Goal: Task Accomplishment & Management: Use online tool/utility

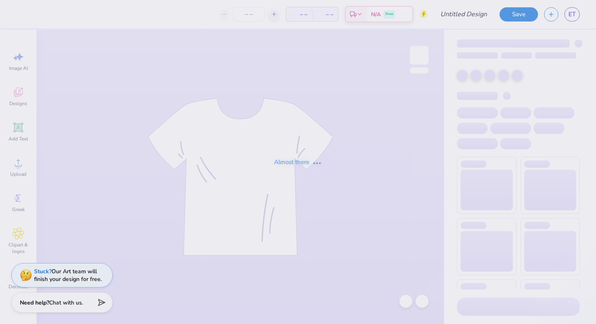
type input "DSP al"
type input "12"
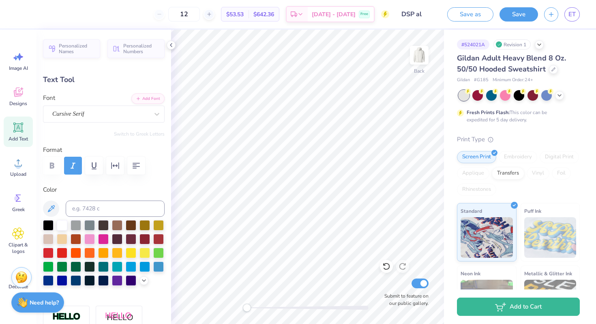
type textarea "est.1920"
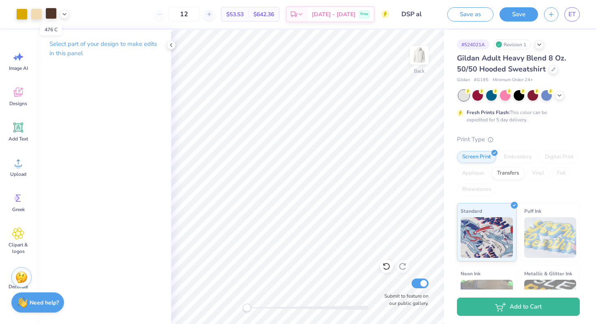
click at [50, 16] on div at bounding box center [50, 13] width 11 height 11
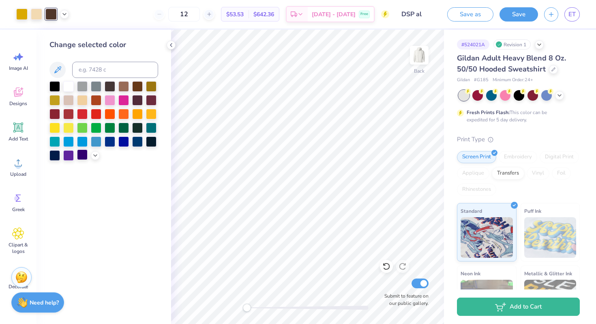
click at [82, 155] on div at bounding box center [82, 154] width 11 height 11
click at [54, 153] on div at bounding box center [54, 154] width 11 height 11
click at [86, 155] on div at bounding box center [82, 154] width 11 height 11
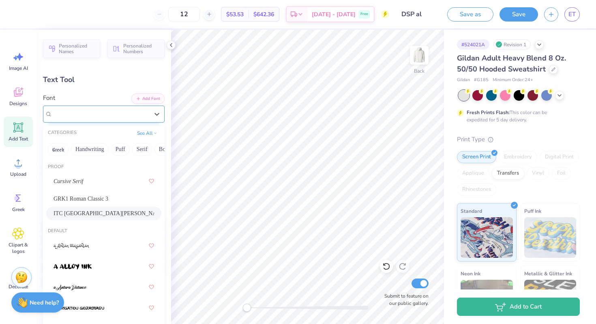
click at [101, 114] on div "ITC [GEOGRAPHIC_DATA][PERSON_NAME]" at bounding box center [101, 114] width 98 height 13
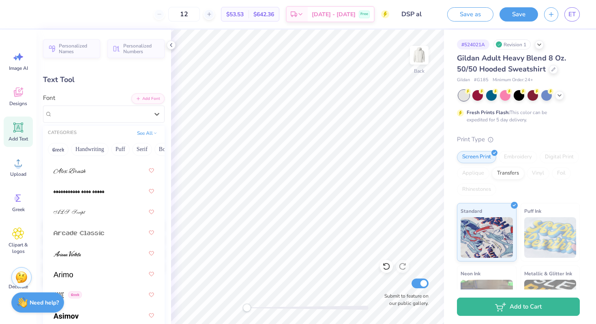
scroll to position [451, 0]
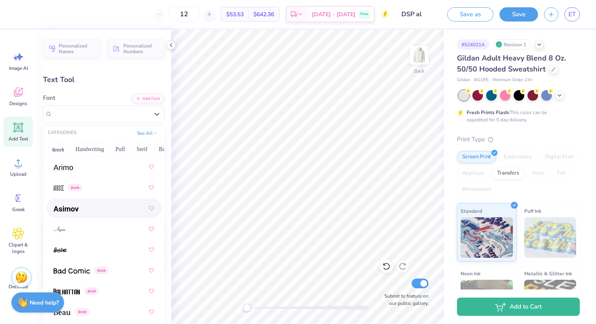
click at [105, 204] on div at bounding box center [104, 208] width 101 height 15
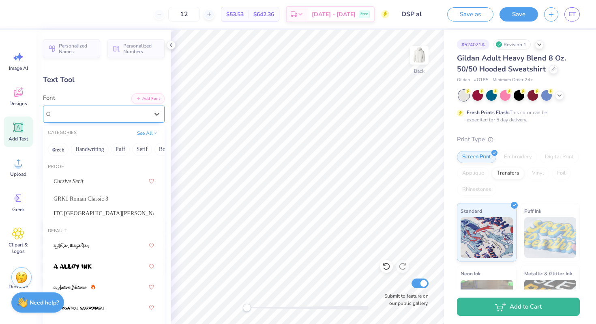
click at [109, 113] on div "[PERSON_NAME] Greek" at bounding box center [101, 114] width 98 height 13
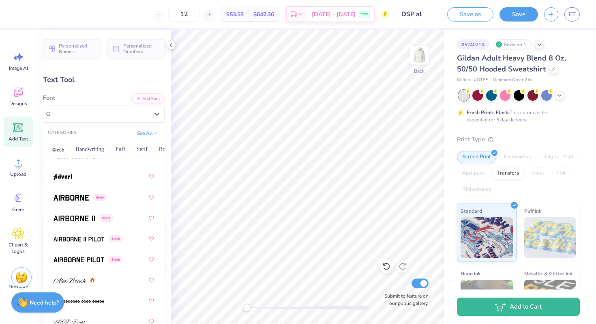
scroll to position [245, 0]
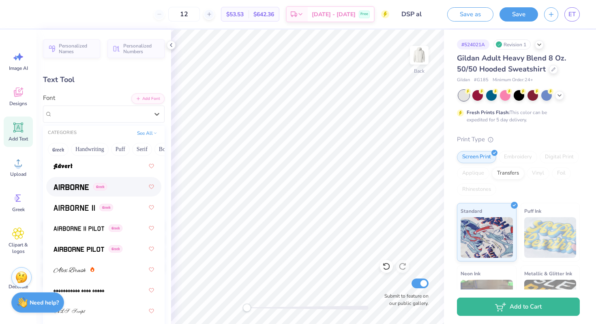
click at [76, 189] on img at bounding box center [71, 187] width 35 height 6
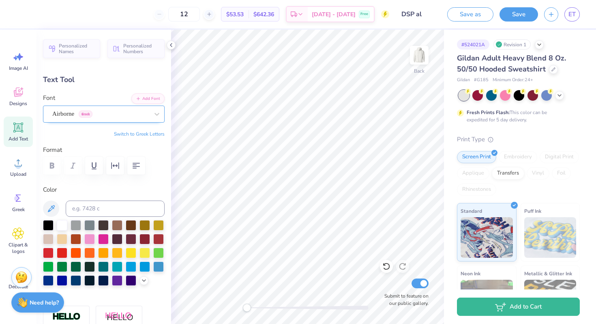
click at [100, 114] on div "Airborne Greek" at bounding box center [101, 114] width 98 height 13
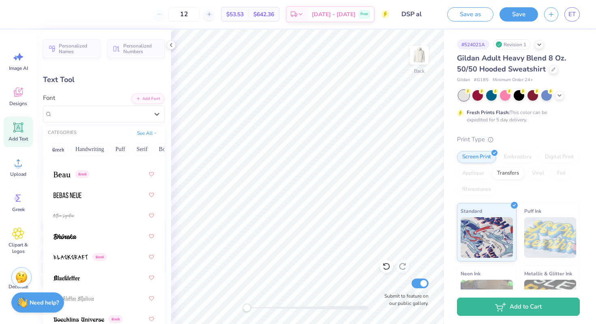
scroll to position [589, 0]
click at [108, 181] on div "Greek" at bounding box center [103, 172] width 115 height 19
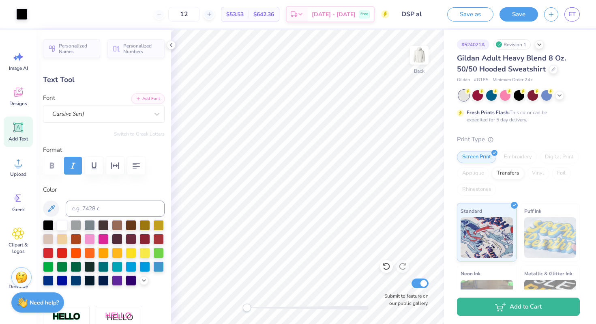
type input "4.34"
type input "0.82"
type input "5.00"
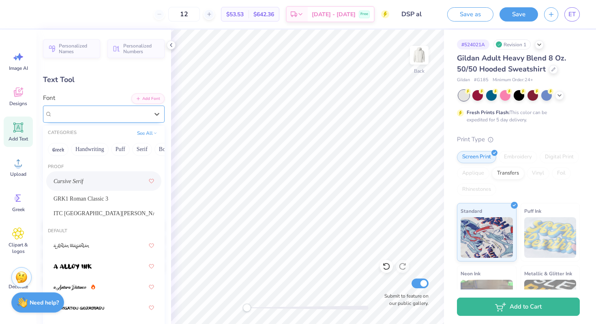
click at [132, 114] on div "Cursive Serif" at bounding box center [101, 114] width 98 height 13
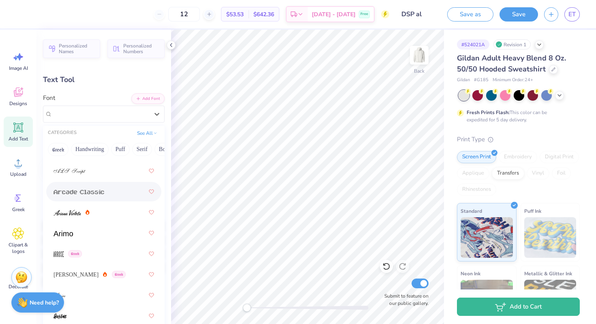
scroll to position [387, 0]
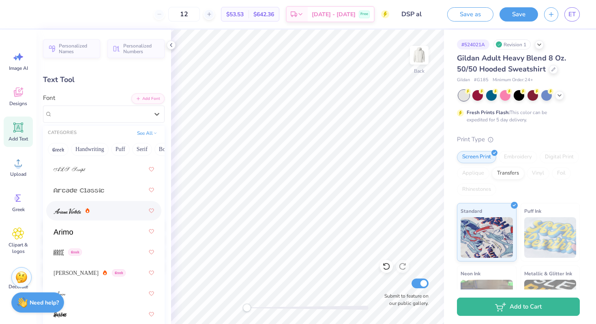
click at [119, 216] on div at bounding box center [104, 210] width 101 height 15
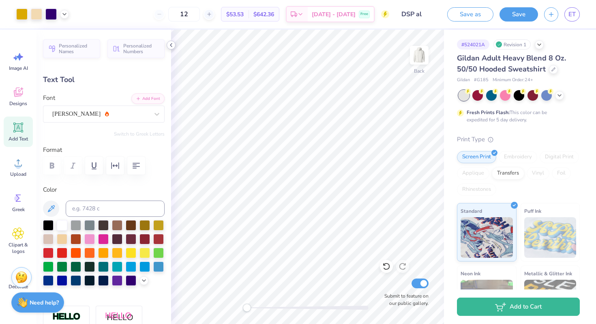
click at [171, 46] on icon at bounding box center [171, 45] width 6 height 6
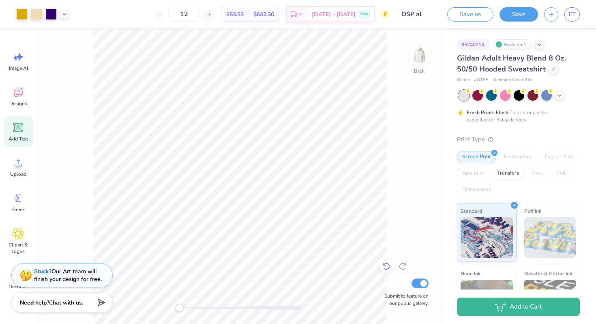
click at [387, 264] on icon at bounding box center [387, 266] width 8 height 8
click at [385, 262] on icon at bounding box center [387, 266] width 8 height 8
click at [387, 265] on icon at bounding box center [387, 266] width 8 height 8
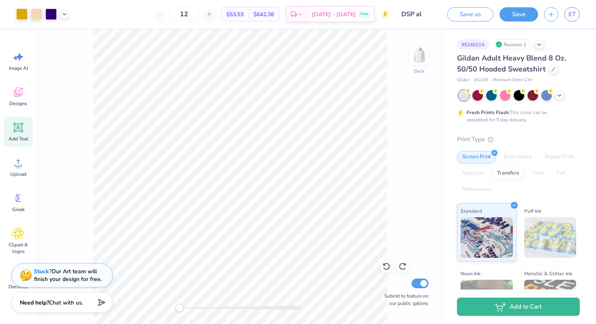
click at [387, 189] on div "Back Submit to feature on our public gallery." at bounding box center [241, 177] width 408 height 294
click at [518, 13] on button "Save" at bounding box center [519, 13] width 39 height 14
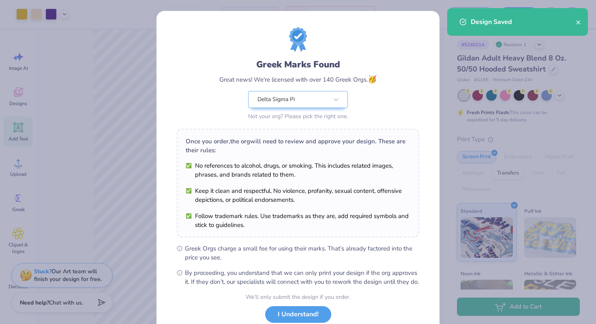
scroll to position [56, 0]
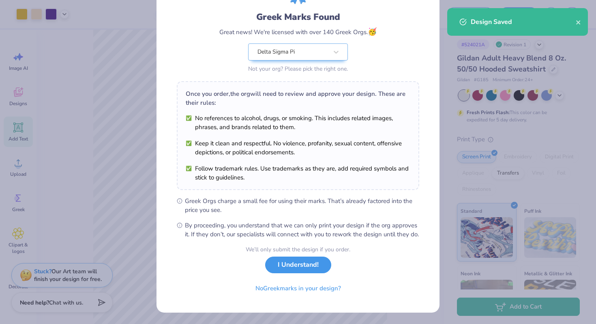
click at [303, 273] on button "I Understand!" at bounding box center [298, 264] width 66 height 17
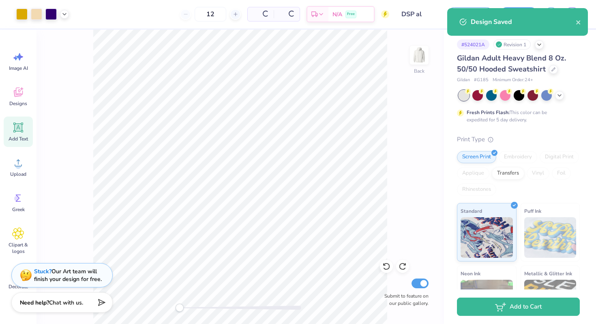
scroll to position [0, 0]
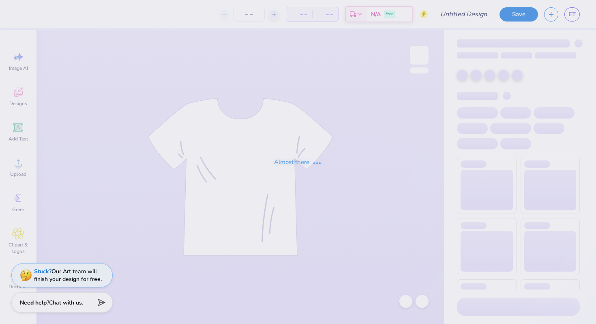
type input "DSP Alternate Fall Design"
type input "12"
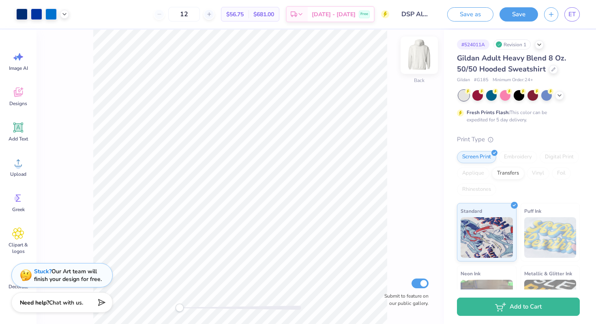
click at [422, 53] on img at bounding box center [419, 55] width 32 height 32
click at [424, 58] on img at bounding box center [419, 55] width 32 height 32
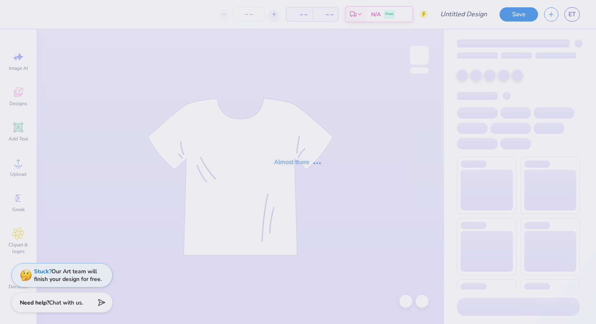
type input "DSP Alternate Fall Design"
type input "12"
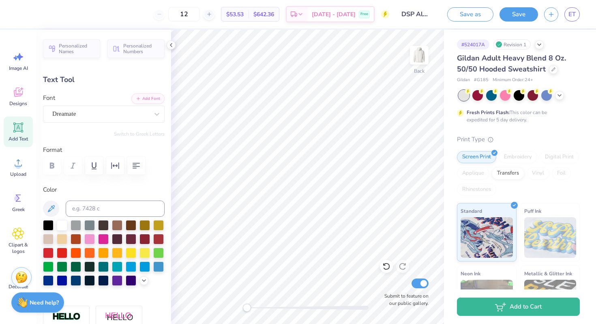
type textarea "1920"
type input "5.54"
type input "3.05"
type input "2.00"
type input "-21.3"
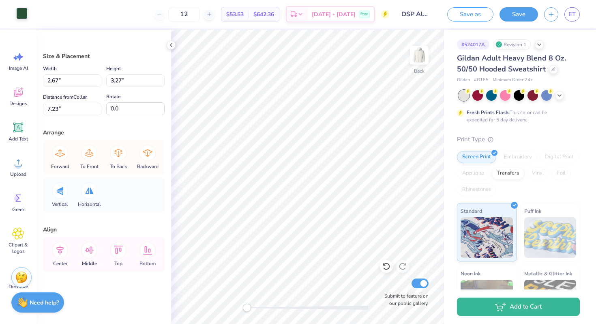
click at [23, 16] on div at bounding box center [21, 13] width 11 height 11
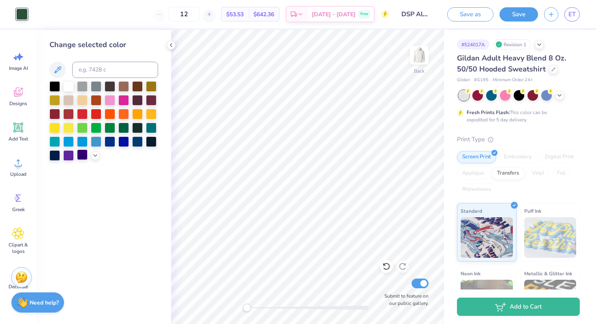
click at [81, 154] on div at bounding box center [82, 154] width 11 height 11
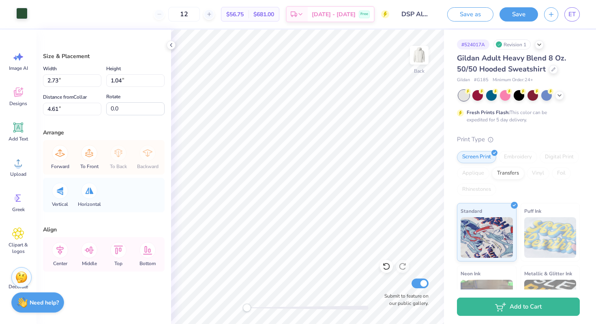
click at [20, 16] on div at bounding box center [21, 13] width 11 height 11
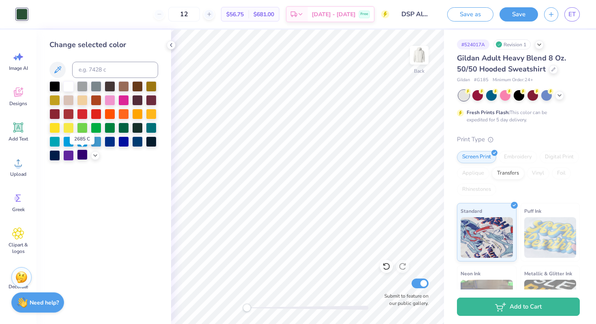
click at [81, 154] on div at bounding box center [82, 154] width 11 height 11
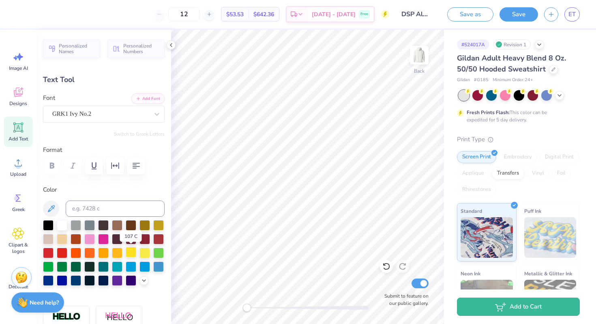
click at [129, 250] on div at bounding box center [131, 252] width 11 height 11
type input "0.0"
type input "1.48"
type input "0.58"
type input "7.23"
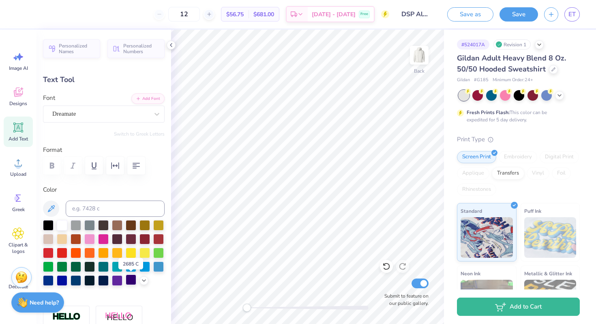
click at [129, 282] on div at bounding box center [131, 279] width 11 height 11
type input "1.67"
type input "7.27"
click at [129, 283] on div at bounding box center [131, 279] width 11 height 11
type input "5.54"
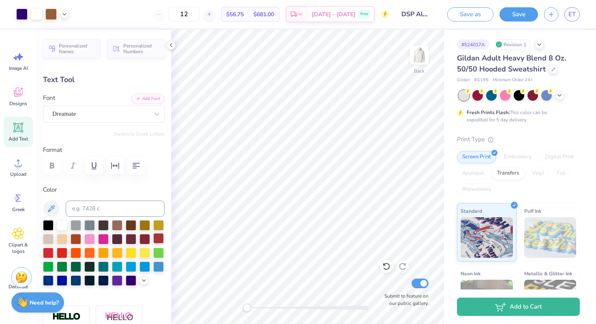
type input "3.05"
type input "2.11"
type input "-21.3"
click at [114, 254] on div at bounding box center [117, 252] width 11 height 11
click at [126, 252] on div at bounding box center [131, 252] width 11 height 11
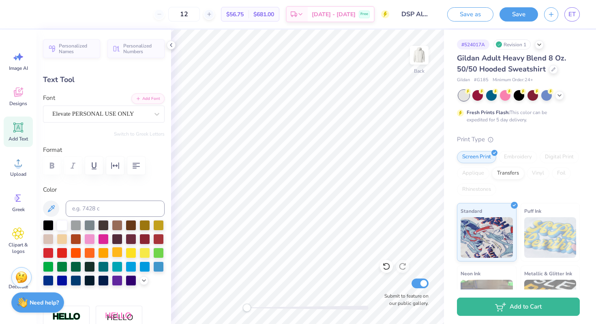
click at [120, 250] on div at bounding box center [117, 252] width 11 height 11
click at [131, 280] on div at bounding box center [131, 279] width 11 height 11
type input "6.42"
type input "3.33"
type input "2.18"
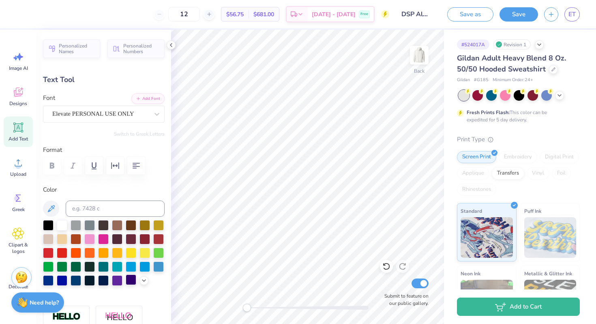
click at [130, 276] on div at bounding box center [131, 279] width 11 height 11
type input "3.20"
type input "2.45"
type input "2.95"
click at [129, 282] on div at bounding box center [131, 279] width 11 height 11
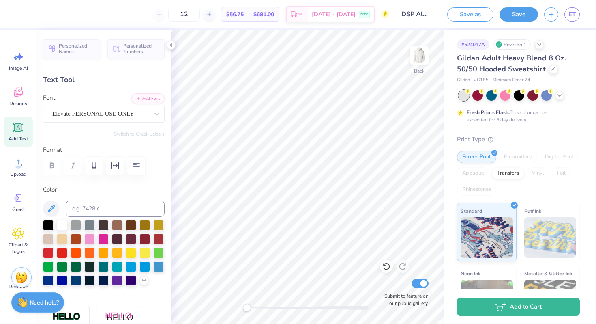
type input "0.0"
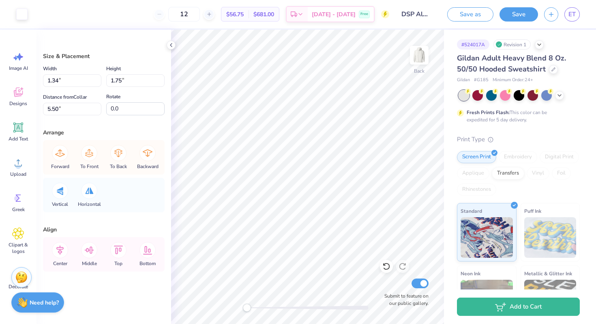
click at [122, 215] on div "Size & Placement Width 1.34 1.34 " Height 1.75 1.75 " Distance from Collar 5.50…" at bounding box center [104, 177] width 135 height 294
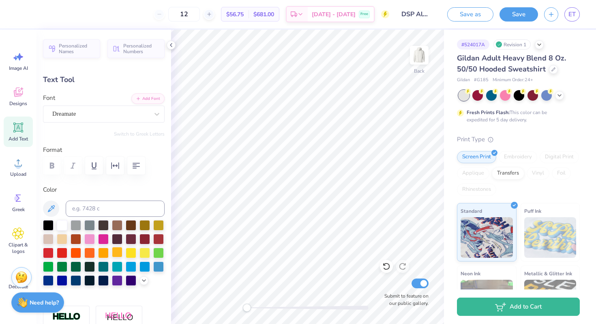
click at [117, 247] on div at bounding box center [117, 252] width 11 height 11
type input "1.44"
type input "0.56"
click at [119, 252] on div at bounding box center [117, 252] width 11 height 11
click at [383, 263] on icon at bounding box center [387, 266] width 8 height 8
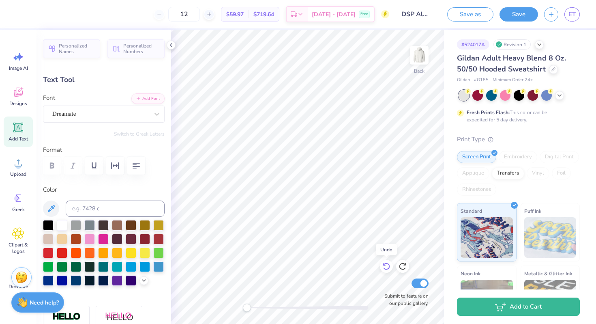
click at [383, 263] on icon at bounding box center [387, 266] width 8 height 8
click at [384, 263] on icon at bounding box center [387, 266] width 8 height 8
type input "7.30"
click at [384, 263] on icon at bounding box center [387, 266] width 8 height 8
type input "5.54"
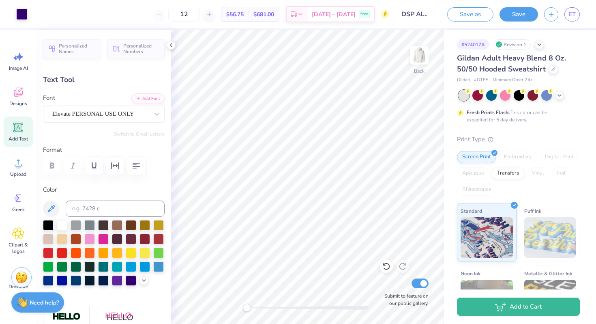
type input "3.05"
type input "2.11"
type input "0.0"
type input "1.84"
type input "-21.3"
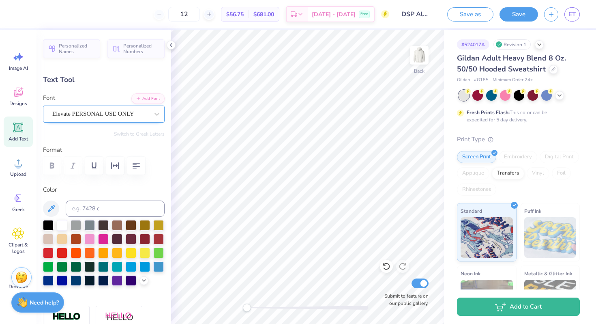
click at [110, 109] on div "Elevate PERSONAL USE ONLY" at bounding box center [101, 114] width 98 height 13
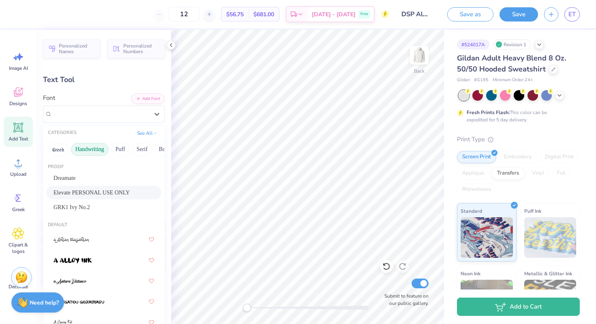
click at [99, 150] on button "Handwriting" at bounding box center [90, 149] width 38 height 13
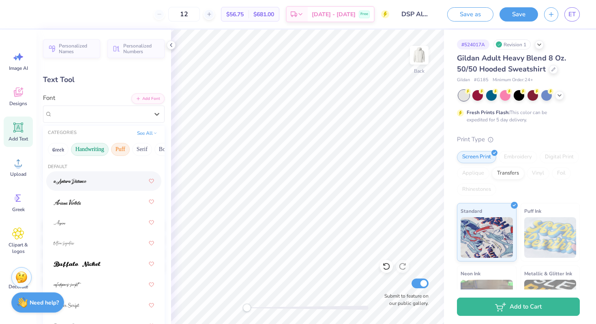
click at [119, 146] on button "Puff" at bounding box center [120, 149] width 19 height 13
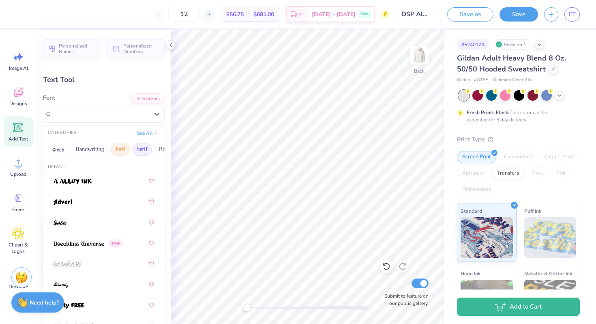
click at [136, 148] on button "Serif" at bounding box center [142, 149] width 20 height 13
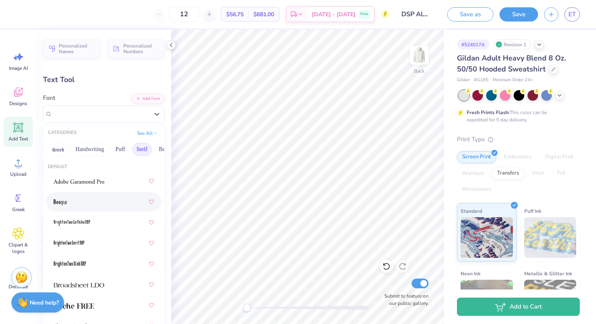
click at [81, 200] on div at bounding box center [104, 201] width 101 height 15
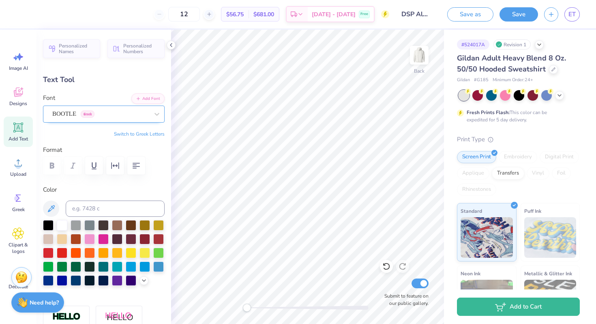
click at [128, 114] on div "BOOTLE Greek" at bounding box center [101, 114] width 98 height 13
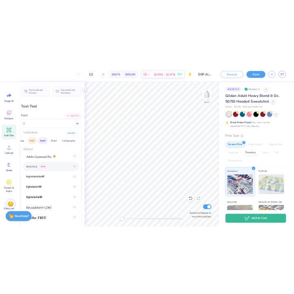
scroll to position [0, 76]
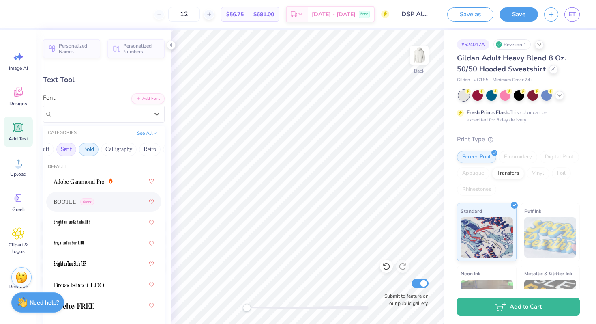
click at [92, 146] on button "Bold" at bounding box center [89, 149] width 20 height 13
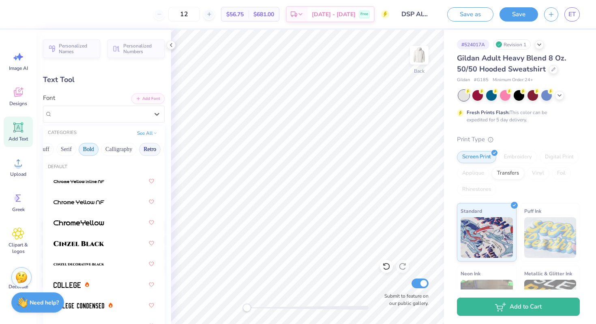
click at [147, 148] on button "Retro" at bounding box center [150, 149] width 22 height 13
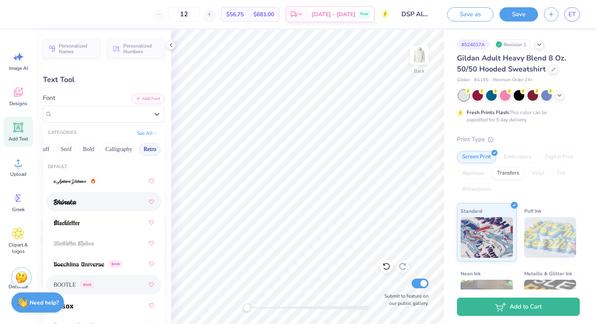
click at [104, 201] on div at bounding box center [104, 201] width 101 height 15
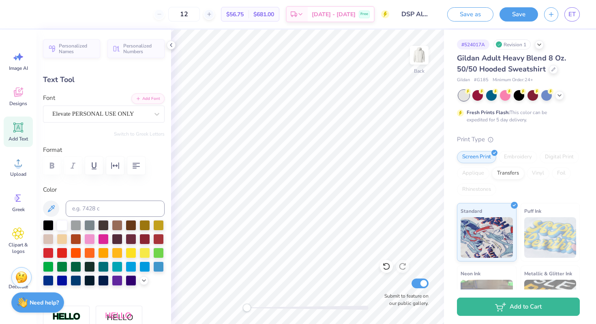
type input "6.38"
type input "3.30"
type input "2.04"
click at [138, 115] on div "Elevate PERSONAL USE ONLY" at bounding box center [101, 114] width 98 height 13
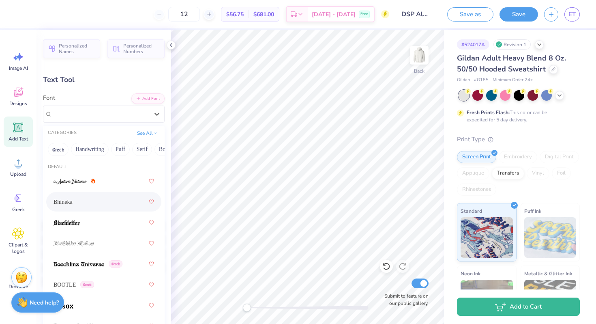
click at [106, 200] on div "Bhineka" at bounding box center [104, 201] width 101 height 15
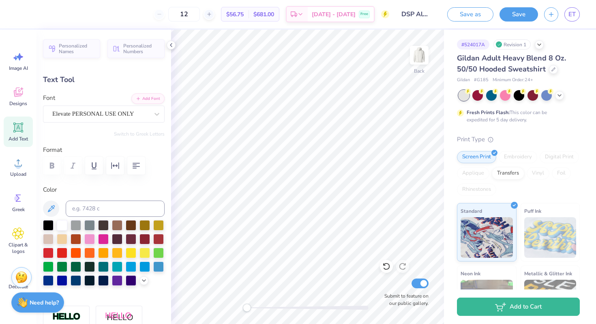
type input "3.20"
type input "2.45"
type input "3.00"
click at [78, 116] on div "Elevate PERSONAL USE ONLY" at bounding box center [101, 114] width 98 height 13
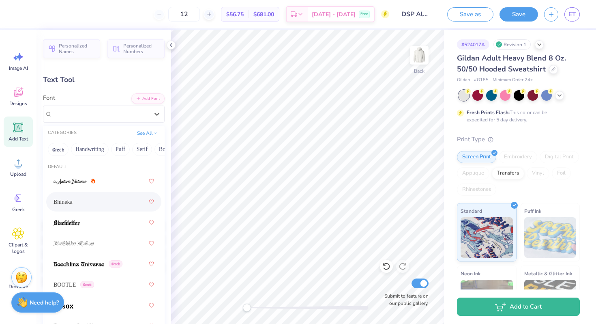
click at [84, 200] on div "Bhineka" at bounding box center [104, 201] width 101 height 15
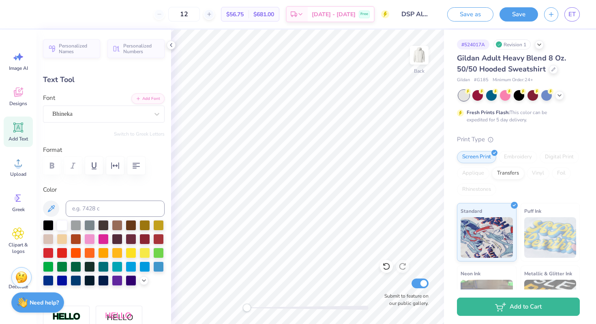
type input "0.0"
type input "1.63"
type input "3.48"
type input "0.0"
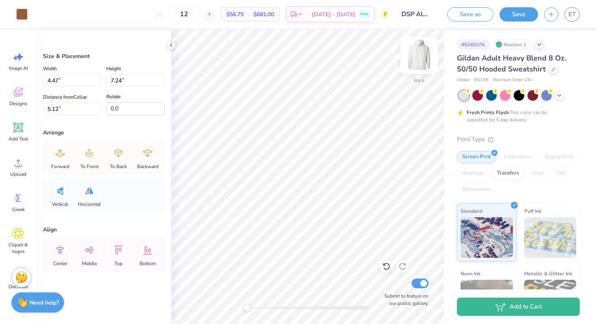
type input "4.12"
type input "6.67"
click at [384, 268] on icon at bounding box center [387, 266] width 8 height 8
type input "4.47"
type input "7.24"
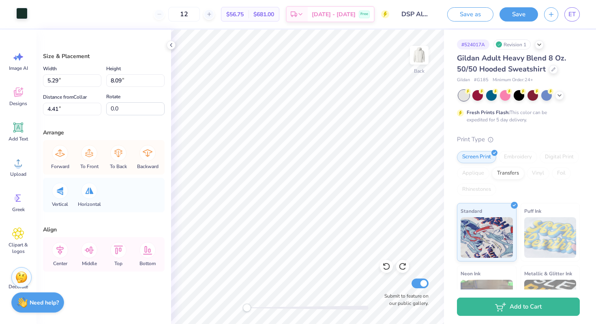
click at [22, 12] on div at bounding box center [21, 13] width 11 height 11
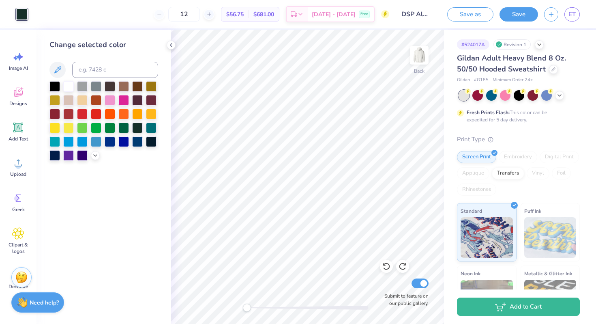
click at [106, 175] on div "Change selected color" at bounding box center [104, 177] width 135 height 294
click at [131, 214] on div "Change selected color" at bounding box center [104, 177] width 135 height 294
